Goal: Use online tool/utility: Use online tool/utility

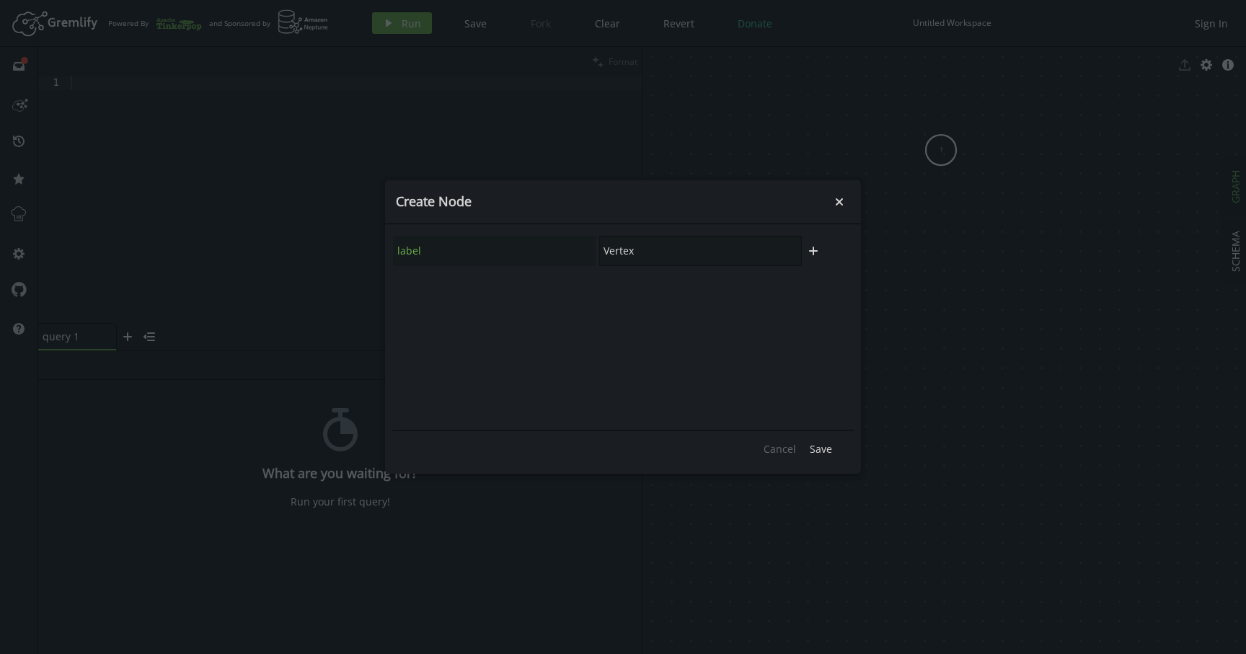
click at [694, 252] on input "Vertex" at bounding box center [700, 251] width 203 height 30
type input "Incident:State:1"
click at [824, 447] on span "Save" at bounding box center [821, 449] width 22 height 14
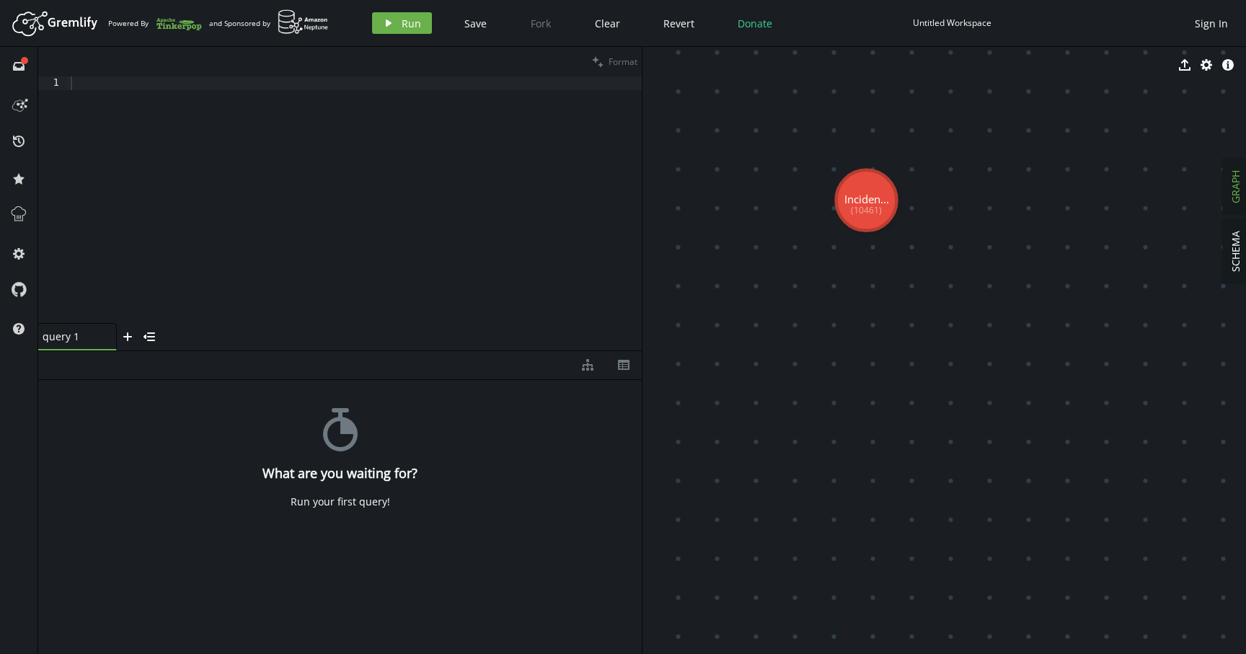
drag, startPoint x: 873, startPoint y: 199, endPoint x: 819, endPoint y: 278, distance: 95.6
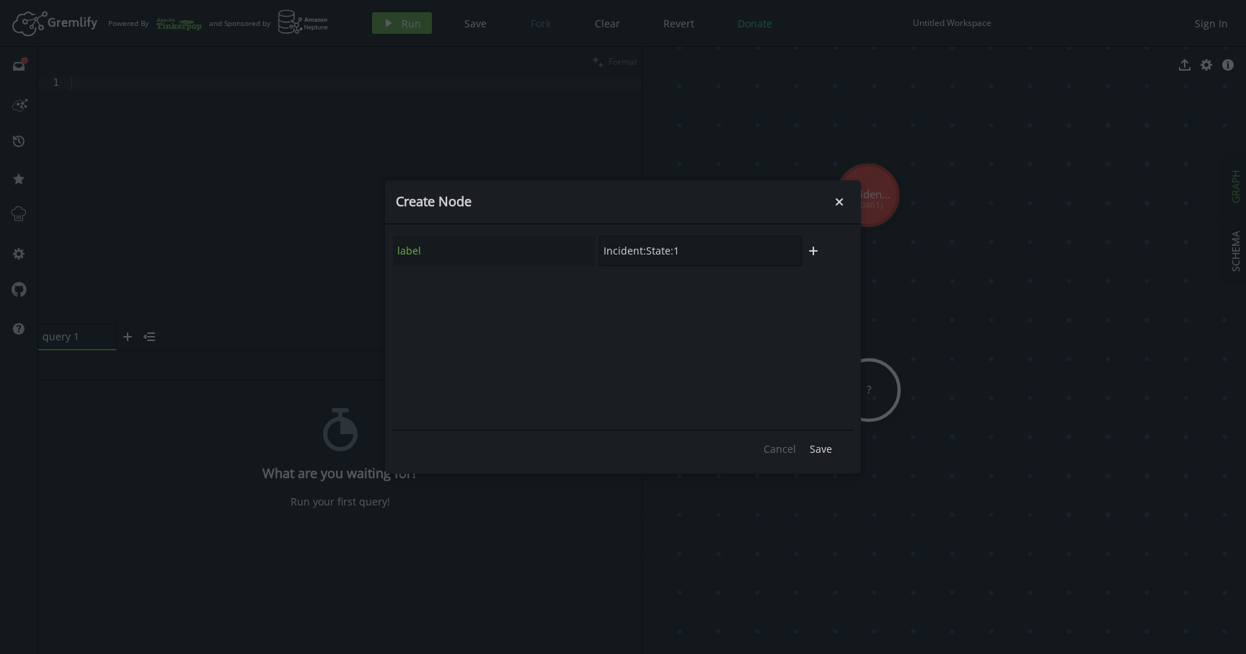
click at [692, 254] on input "Incident:State:1" at bounding box center [700, 251] width 203 height 30
type input "Incident:State:2"
click at [820, 447] on span "Save" at bounding box center [821, 449] width 22 height 14
click at [668, 247] on input "child" at bounding box center [700, 251] width 203 height 30
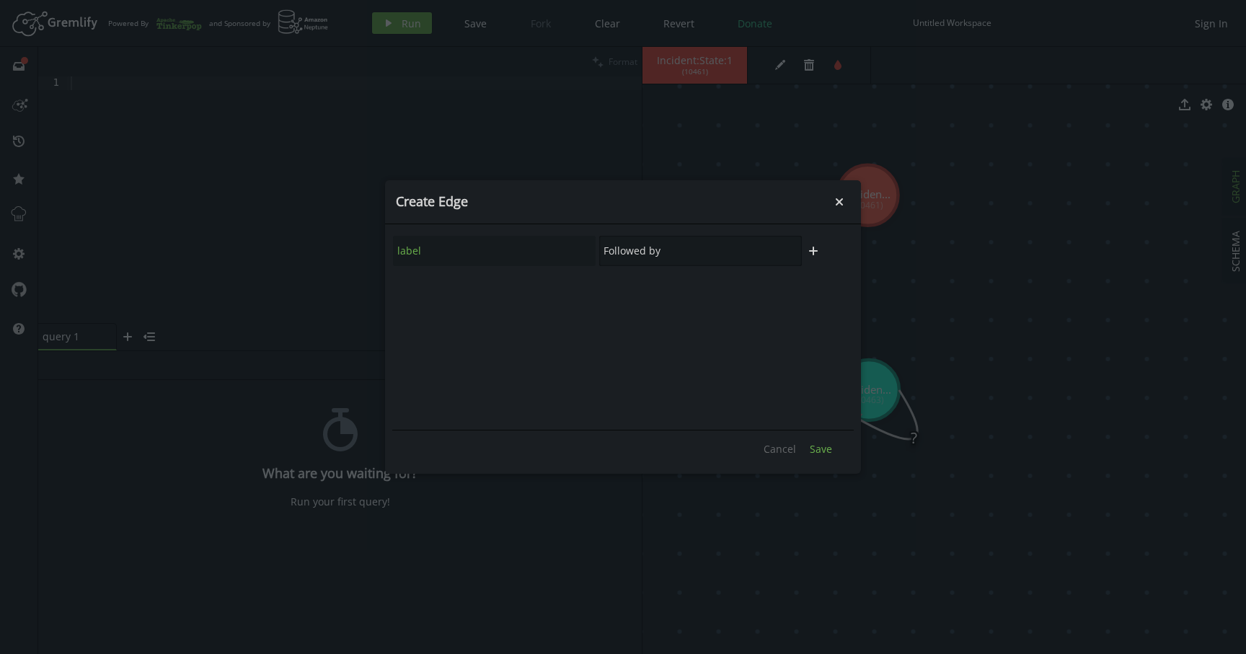
type input "Followed by"
click at [817, 449] on span "Save" at bounding box center [821, 449] width 22 height 14
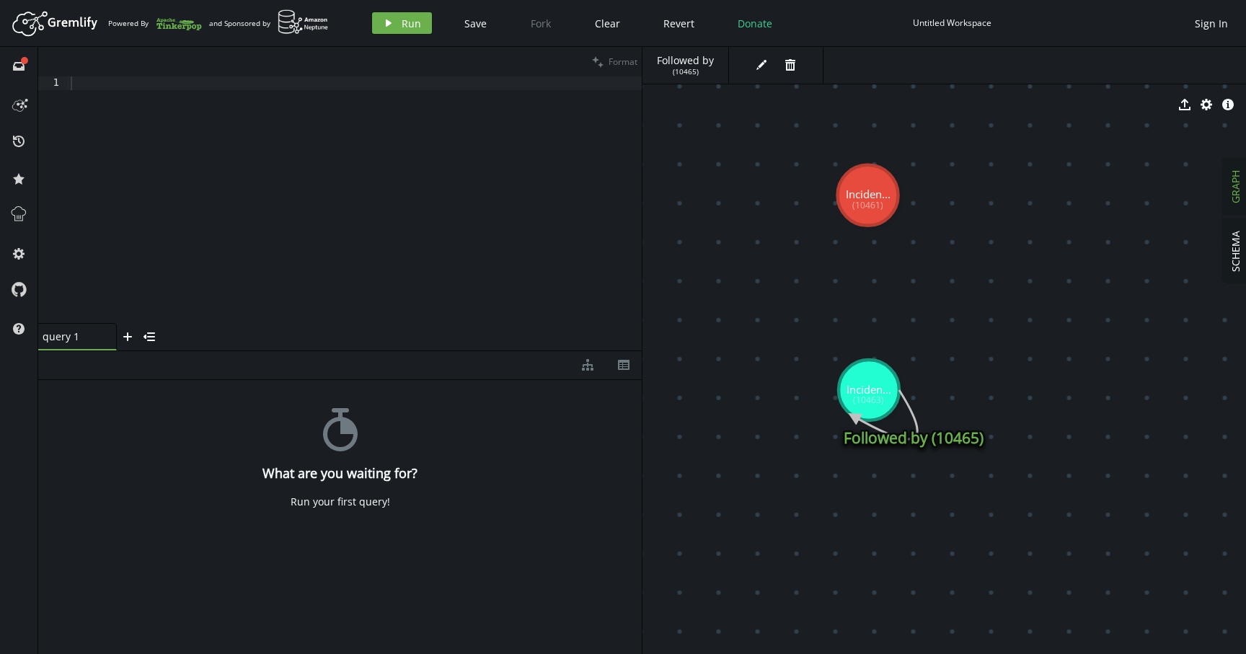
click at [854, 419] on icon at bounding box center [885, 414] width 63 height 49
click at [933, 438] on text "Followed by (10465)" at bounding box center [914, 438] width 140 height 20
drag, startPoint x: 867, startPoint y: 194, endPoint x: 867, endPoint y: 397, distance: 203.3
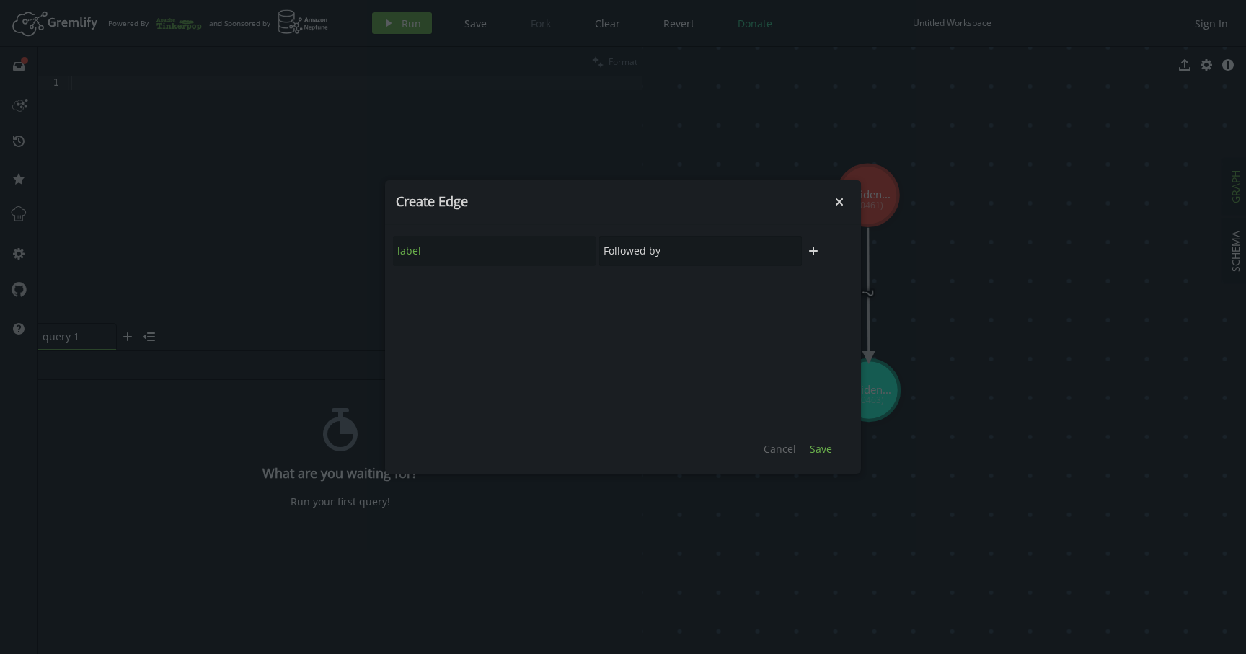
click at [821, 454] on span "Save" at bounding box center [821, 449] width 22 height 14
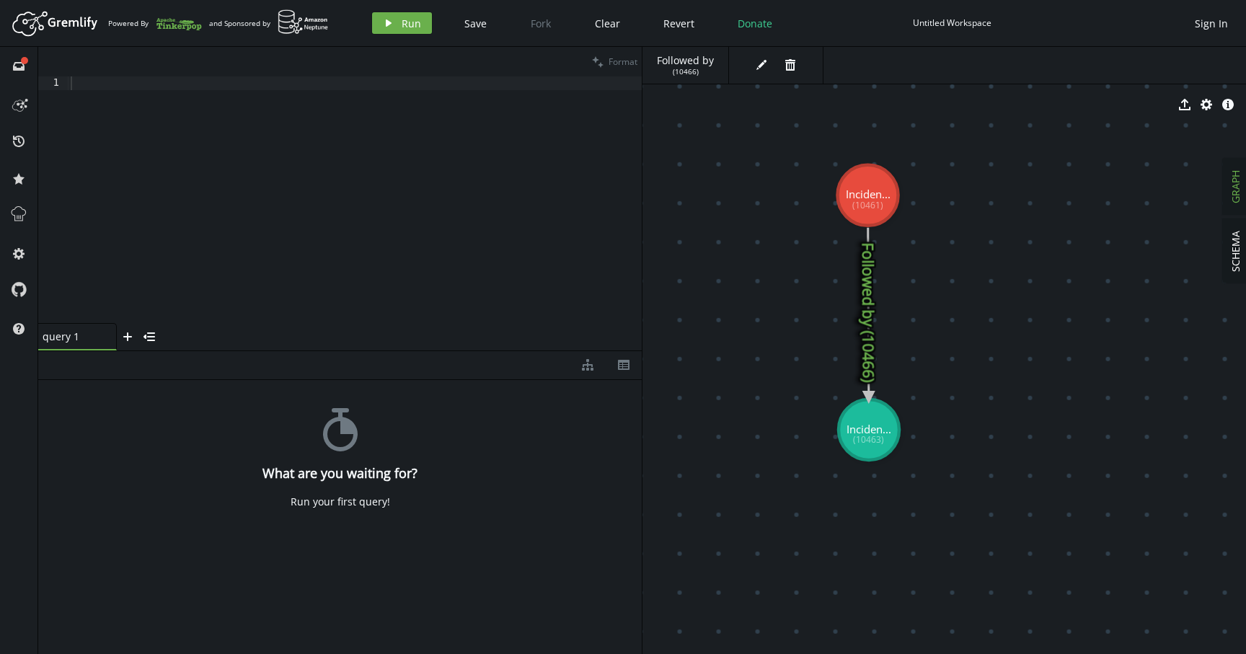
drag, startPoint x: 869, startPoint y: 395, endPoint x: 869, endPoint y: 435, distance: 39.7
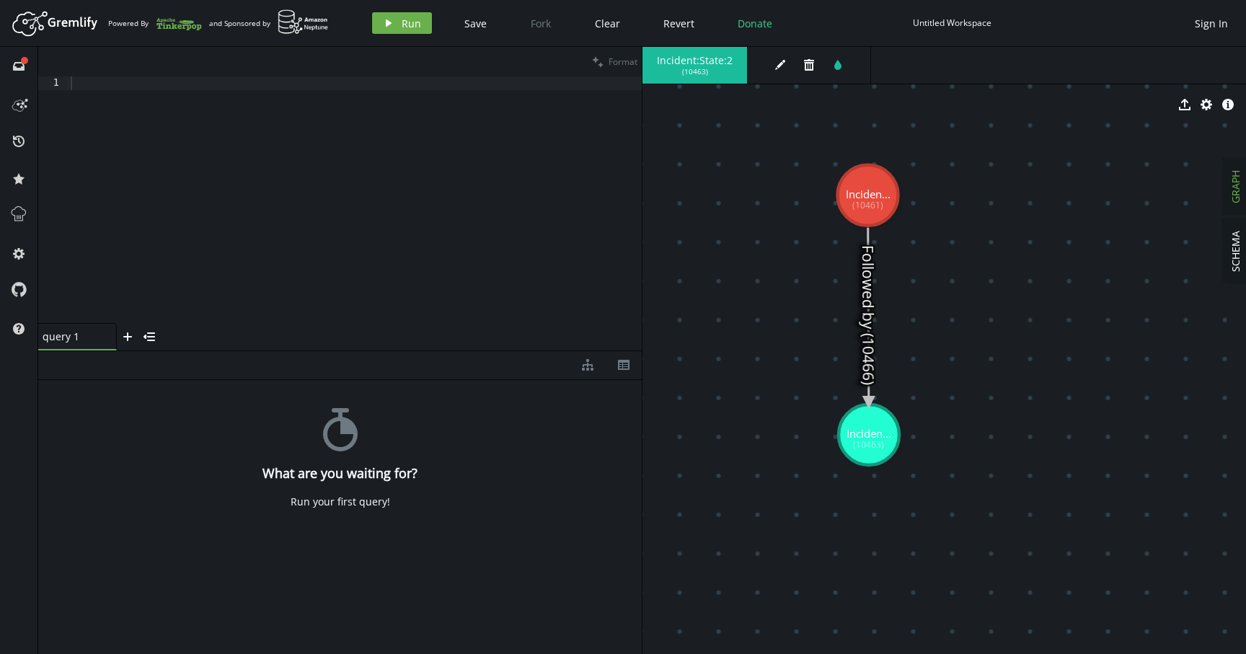
click at [868, 322] on icon at bounding box center [868, 315] width 1 height 175
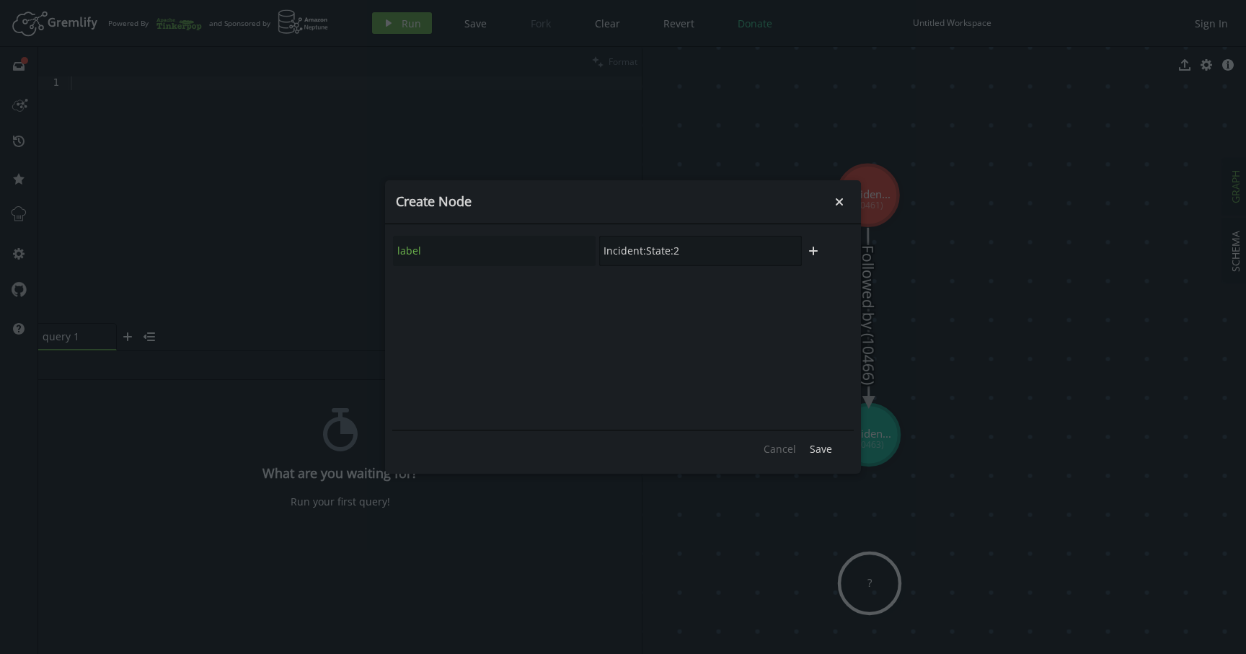
click at [699, 250] on input "Incident:State:2" at bounding box center [700, 251] width 203 height 30
type input "Incident:State:3"
click at [826, 452] on span "Save" at bounding box center [821, 449] width 22 height 14
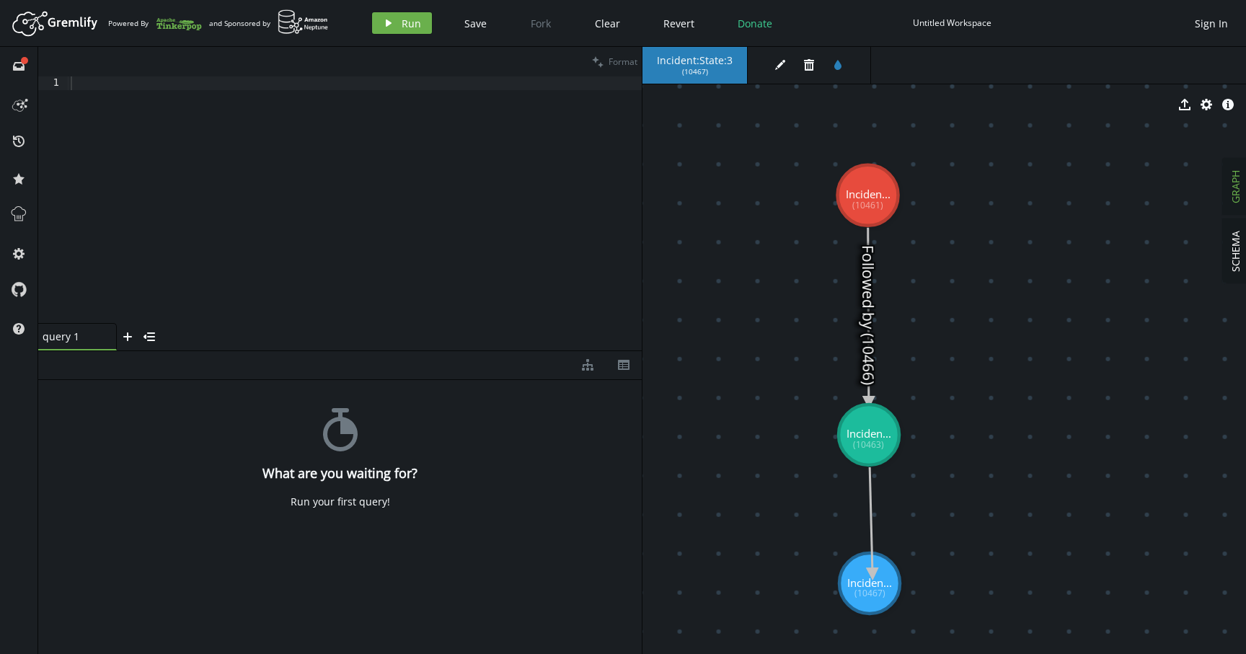
drag, startPoint x: 874, startPoint y: 438, endPoint x: 873, endPoint y: 574, distance: 135.6
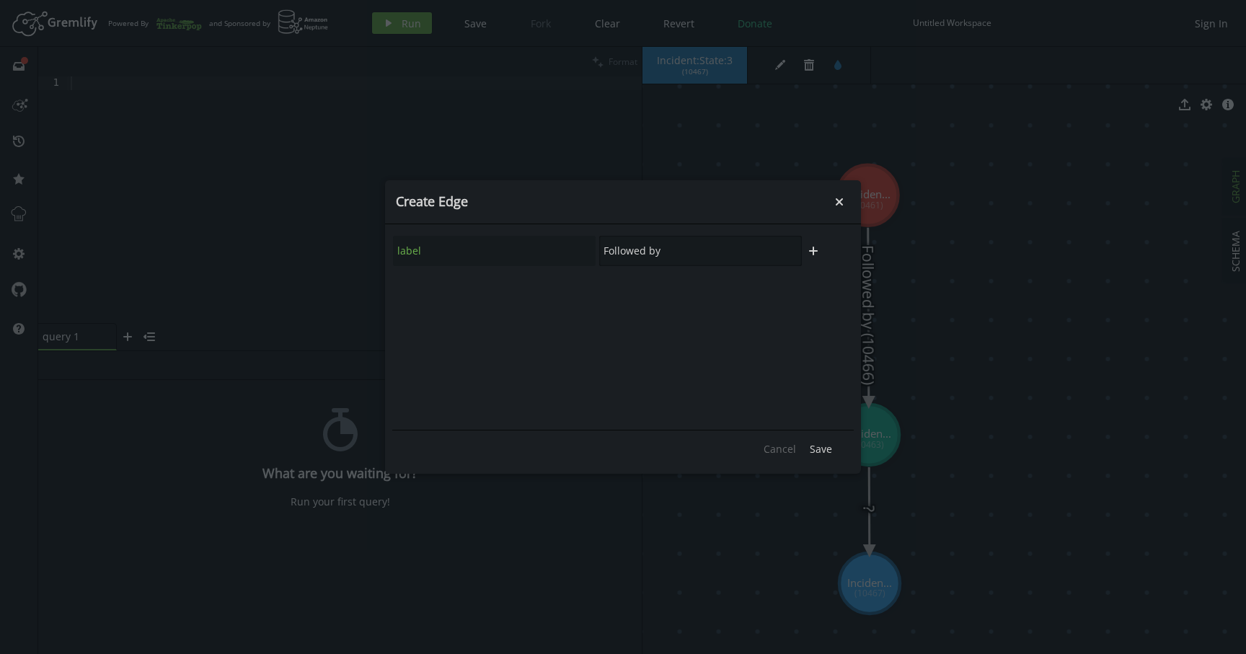
click at [607, 250] on input "Followed by" at bounding box center [700, 251] width 203 height 30
type input "Eventually Followed by"
click at [817, 444] on span "Save" at bounding box center [821, 449] width 22 height 14
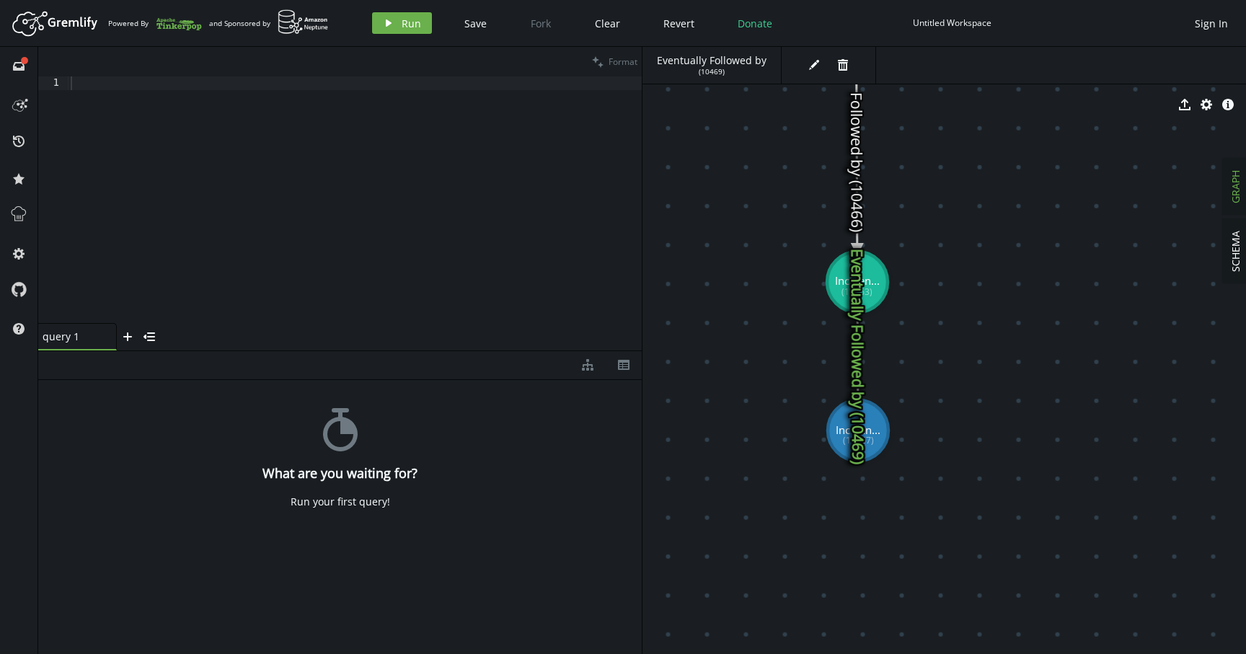
drag, startPoint x: 879, startPoint y: 582, endPoint x: 867, endPoint y: 425, distance: 157.0
click at [867, 425] on text "Eventually Followed by (10469)" at bounding box center [857, 356] width 21 height 216
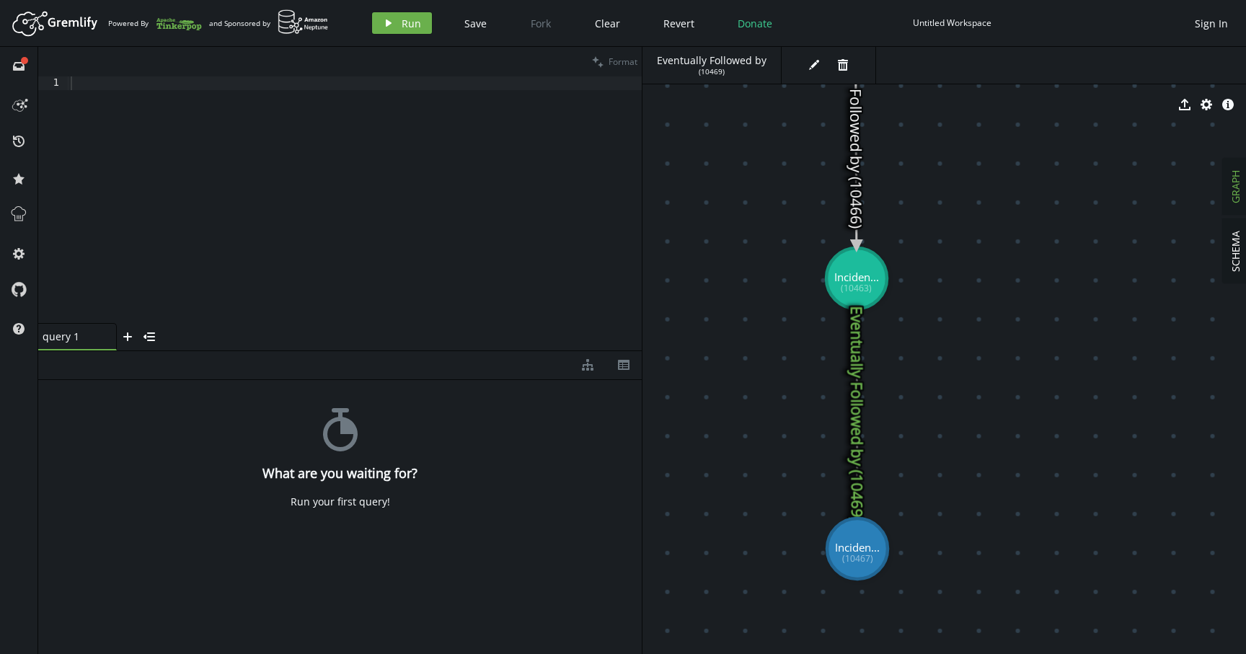
drag, startPoint x: 868, startPoint y: 426, endPoint x: 857, endPoint y: 549, distance: 123.1
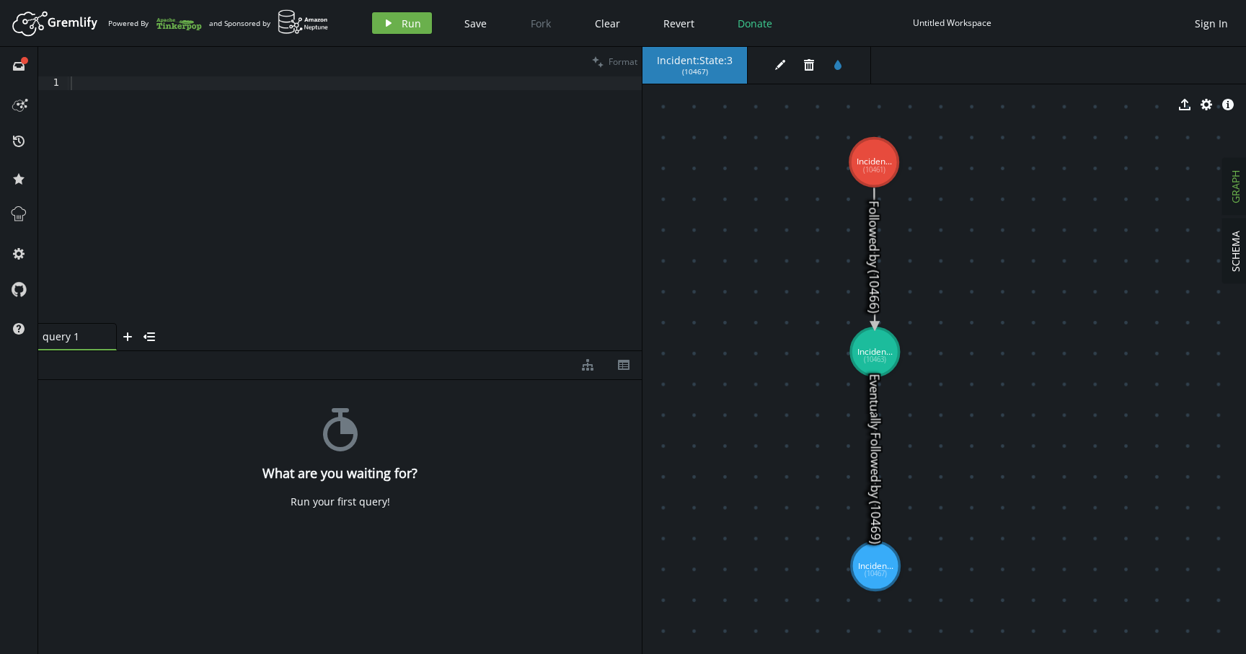
drag, startPoint x: 953, startPoint y: 213, endPoint x: 953, endPoint y: 294, distance: 80.8
drag, startPoint x: 880, startPoint y: 151, endPoint x: 1100, endPoint y: 324, distance: 280.0
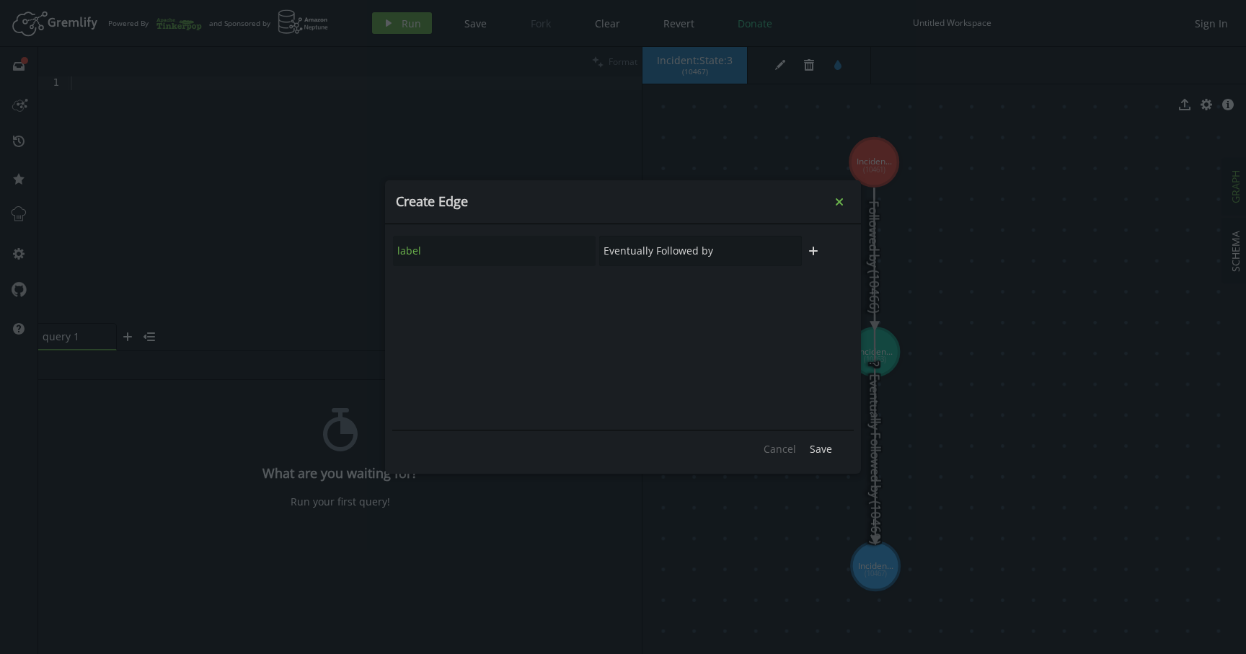
click at [839, 201] on icon "Close" at bounding box center [839, 201] width 7 height 7
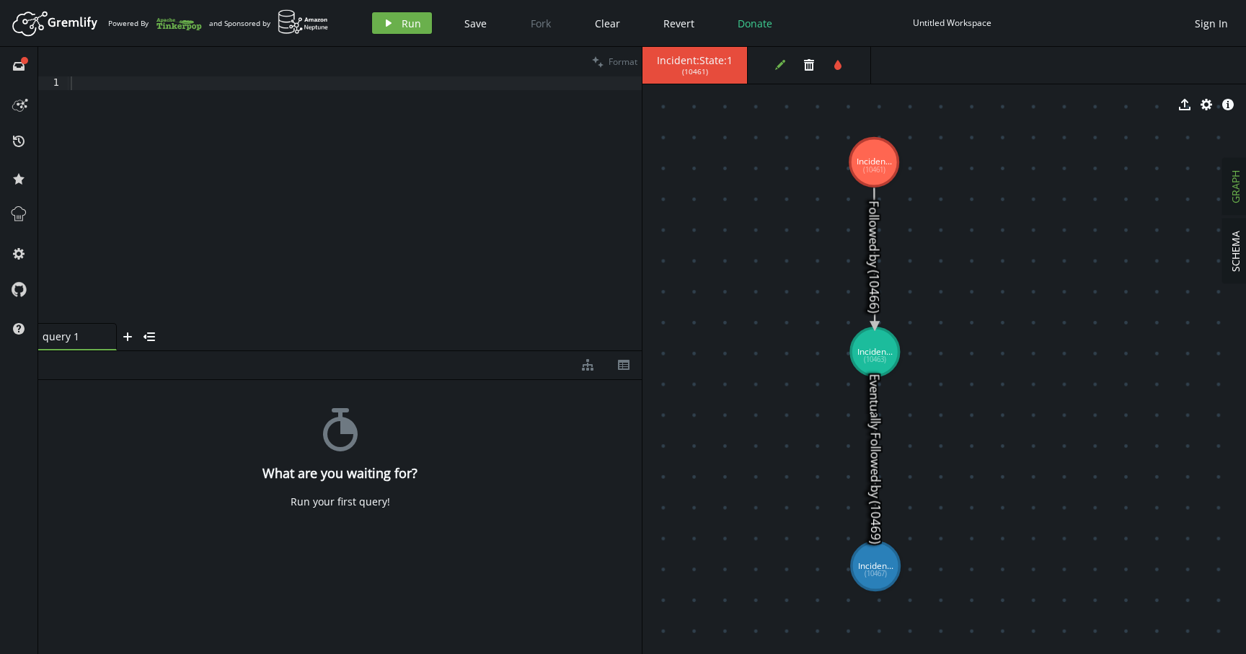
click at [776, 67] on icon "button" at bounding box center [780, 65] width 10 height 10
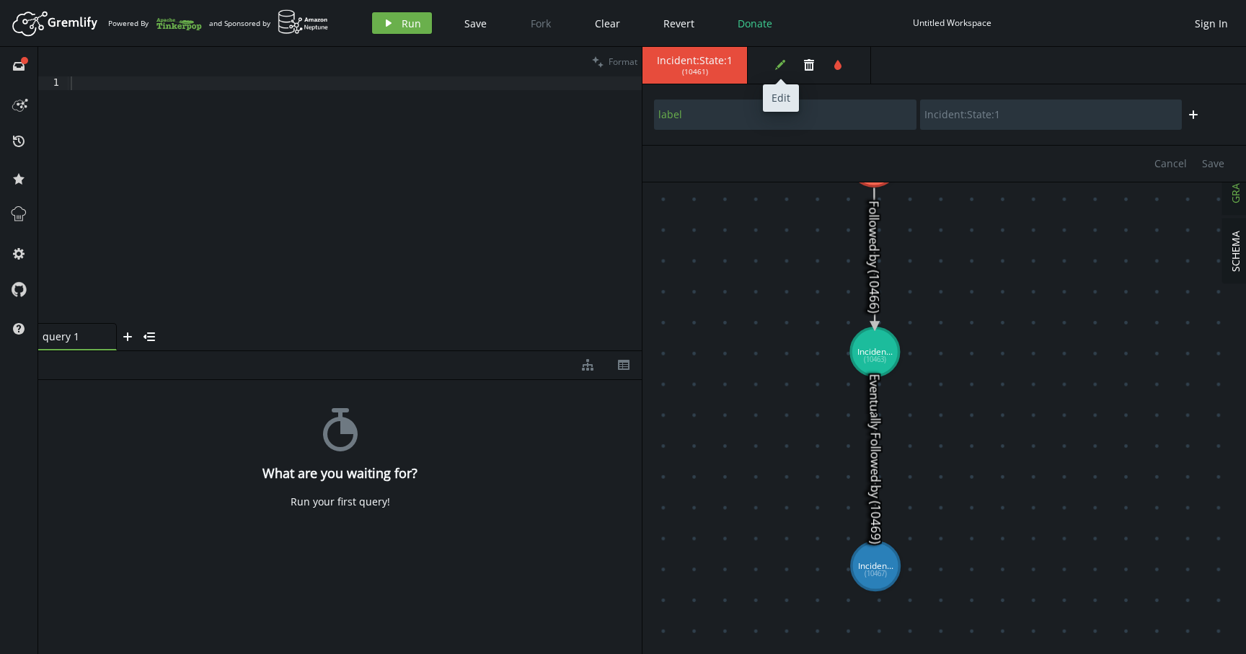
click at [778, 64] on icon "button" at bounding box center [780, 65] width 10 height 10
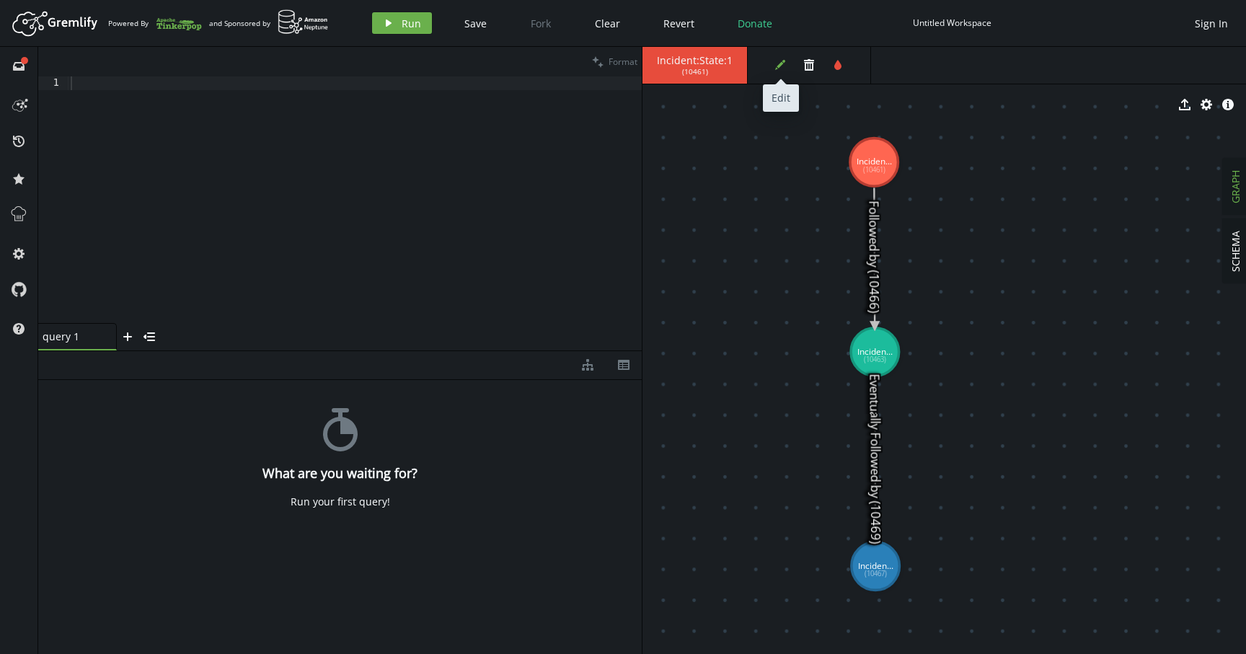
click at [778, 64] on icon "button" at bounding box center [780, 65] width 10 height 10
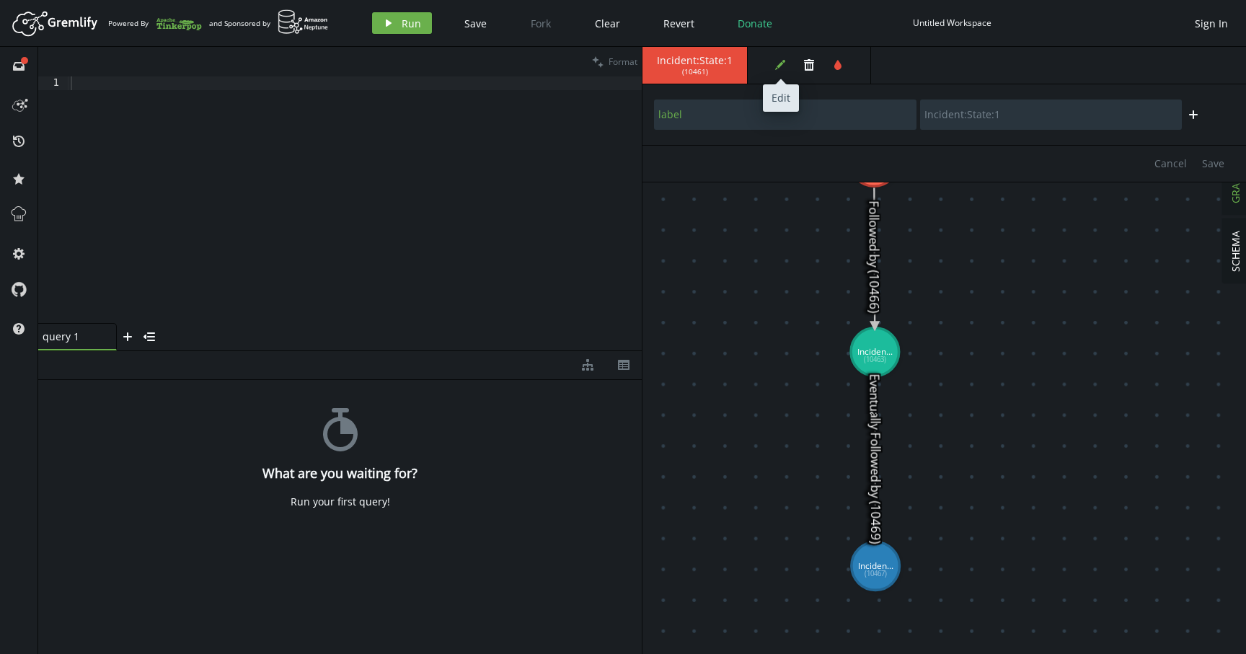
click at [776, 67] on icon "button" at bounding box center [780, 65] width 10 height 10
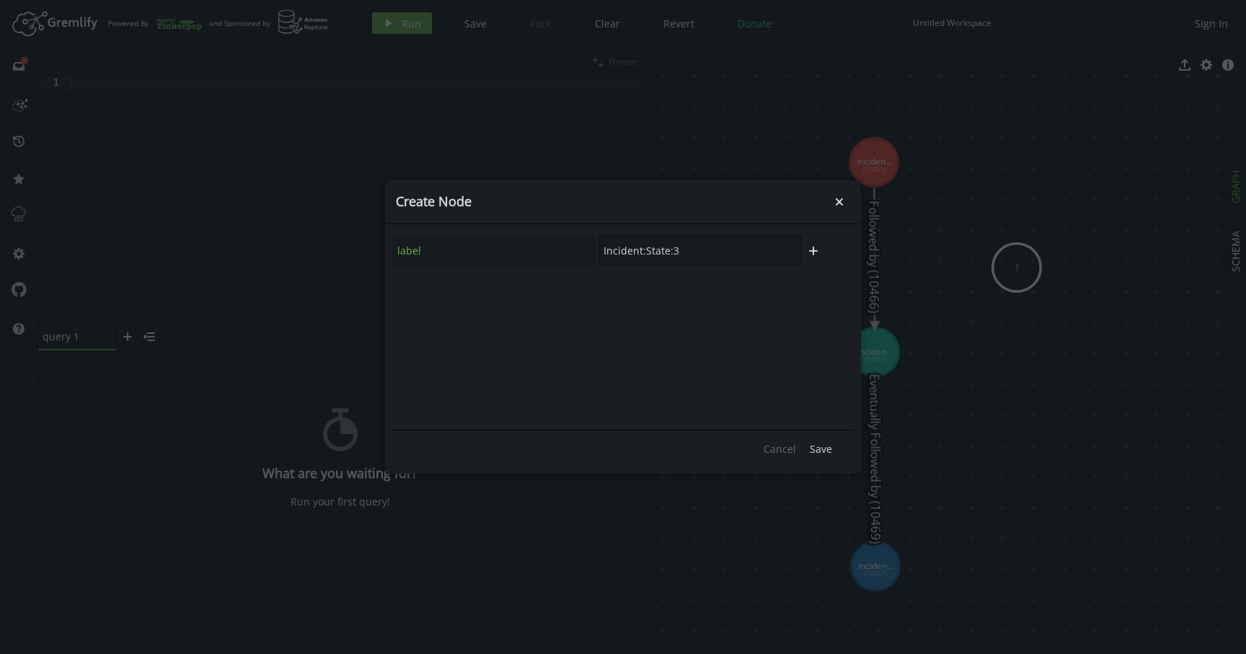
click at [689, 253] on input "Incident:State:3" at bounding box center [700, 251] width 203 height 30
click at [698, 253] on input "Incident:State:3" at bounding box center [700, 251] width 203 height 30
drag, startPoint x: 645, startPoint y: 252, endPoint x: 736, endPoint y: 252, distance: 91.6
click at [736, 252] on input "Incident:State:3" at bounding box center [700, 251] width 203 height 30
type input "State {....}"
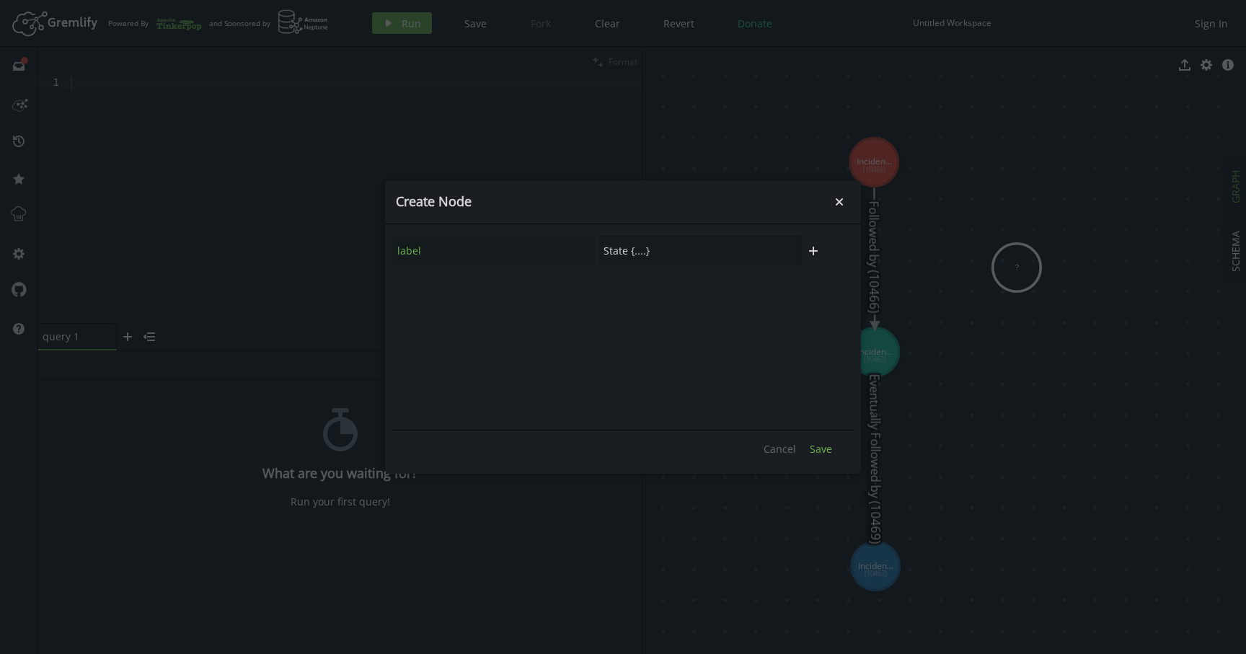
click at [823, 449] on span "Save" at bounding box center [821, 449] width 22 height 14
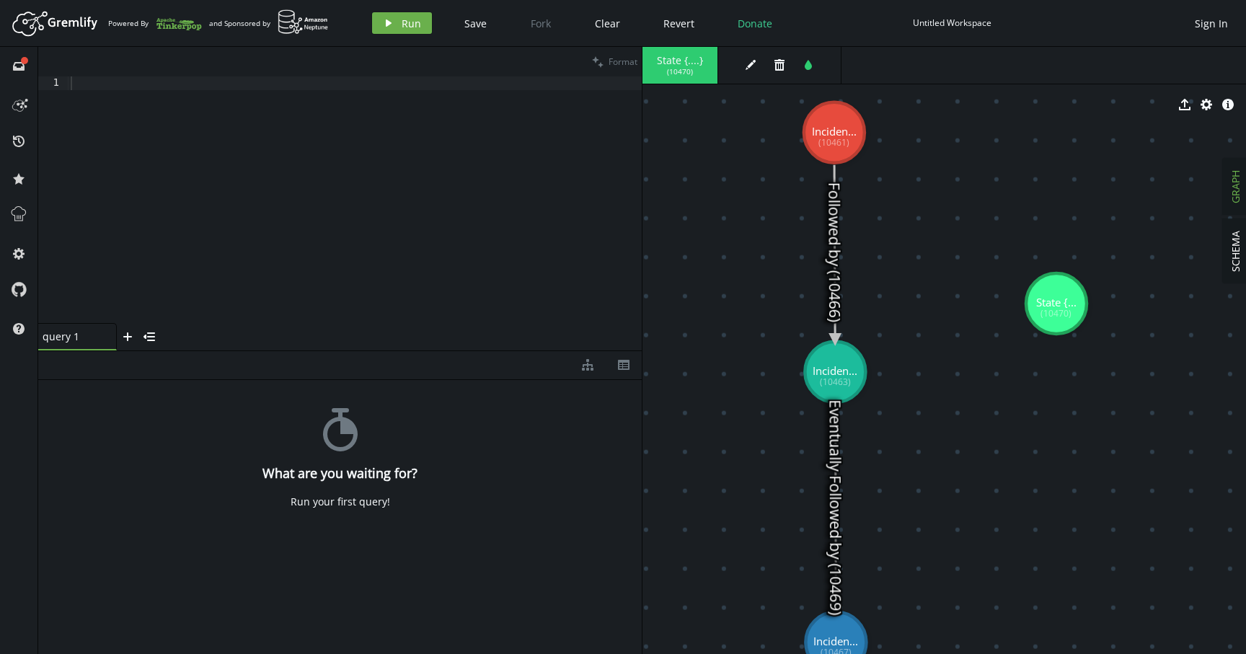
drag, startPoint x: 1013, startPoint y: 265, endPoint x: 1050, endPoint y: 323, distance: 69.0
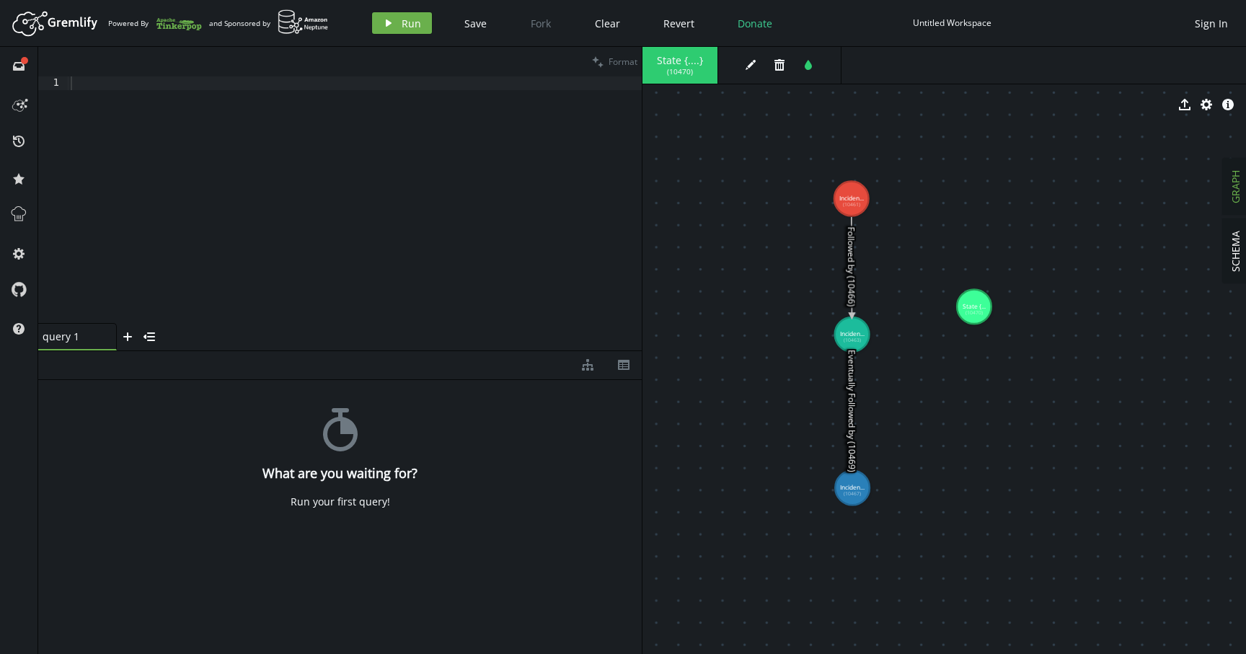
drag, startPoint x: 997, startPoint y: 495, endPoint x: 987, endPoint y: 420, distance: 76.4
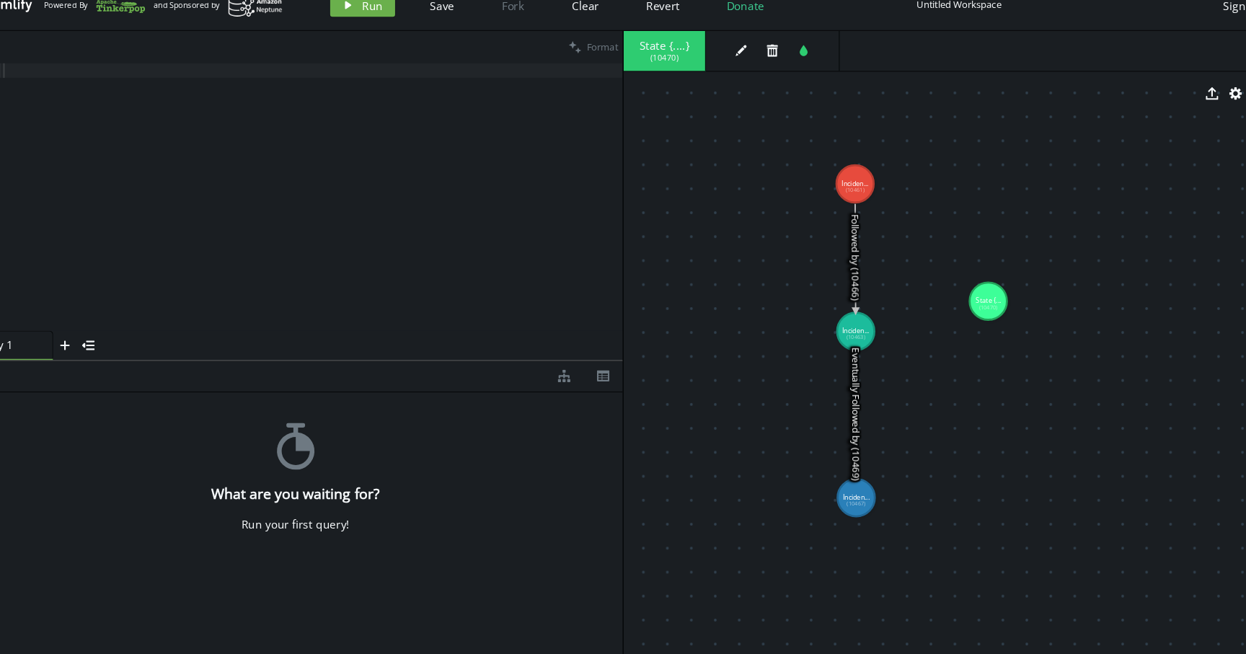
drag, startPoint x: 879, startPoint y: 284, endPoint x: 887, endPoint y: 273, distance: 13.4
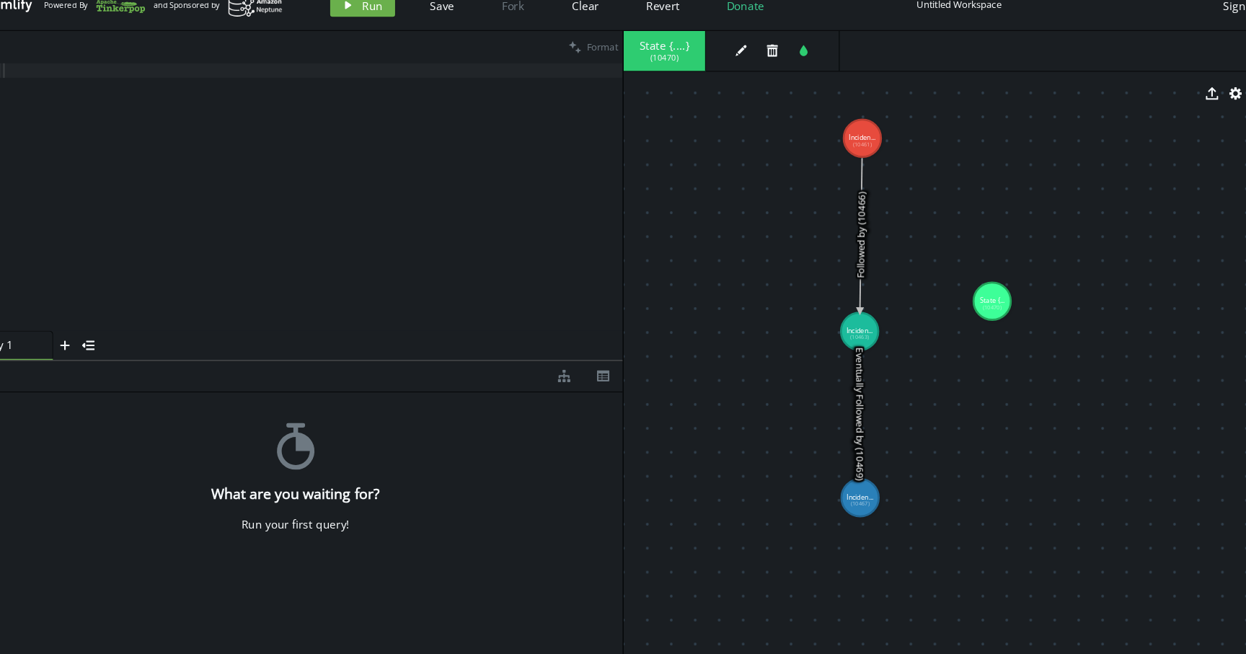
drag, startPoint x: 863, startPoint y: 185, endPoint x: 860, endPoint y: 143, distance: 42.6
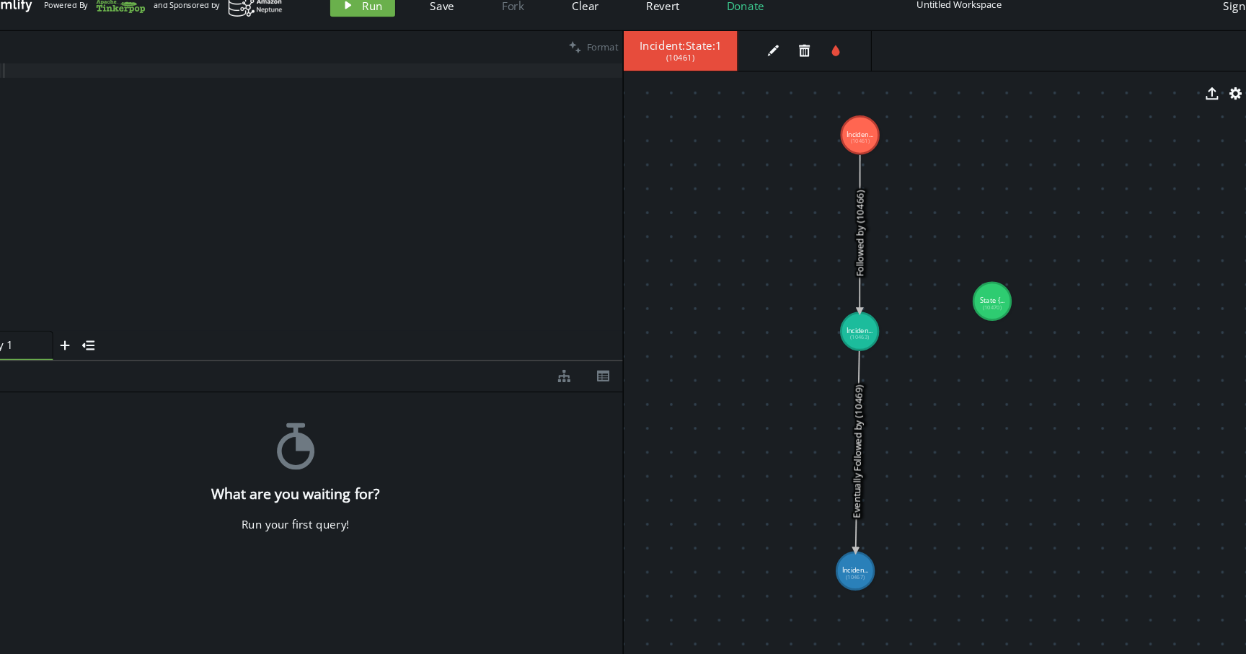
drag, startPoint x: 862, startPoint y: 480, endPoint x: 858, endPoint y: 544, distance: 64.3
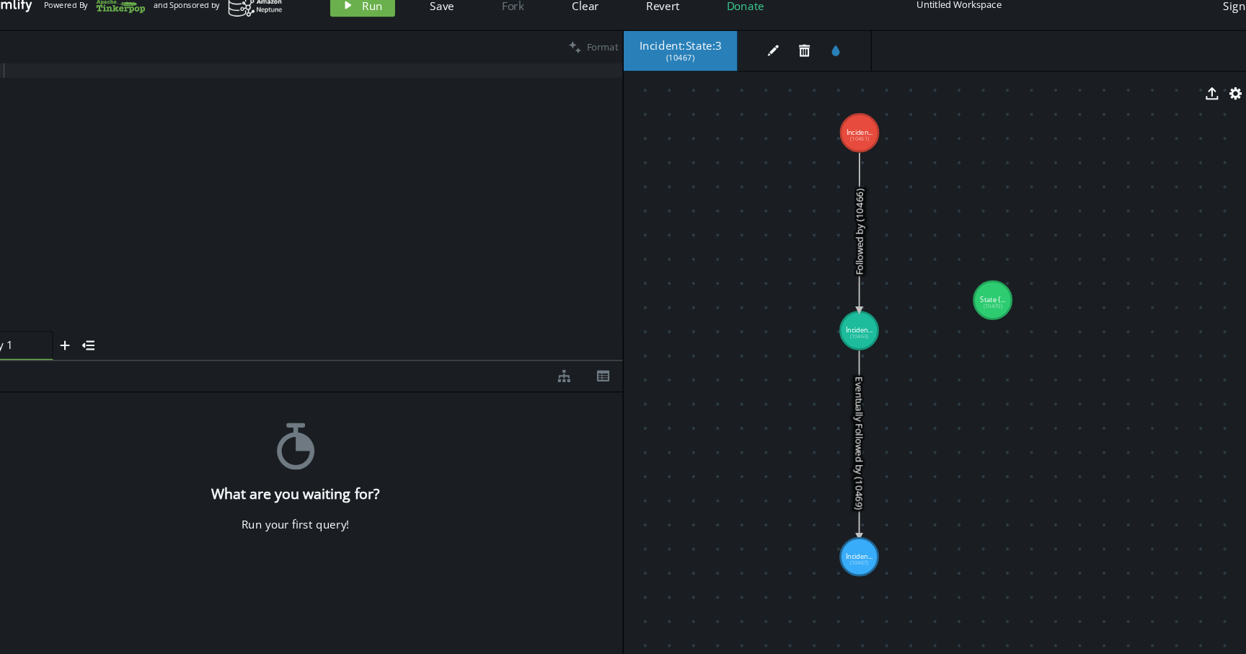
drag, startPoint x: 858, startPoint y: 552, endPoint x: 860, endPoint y: 531, distance: 20.2
